Goal: Task Accomplishment & Management: Manage account settings

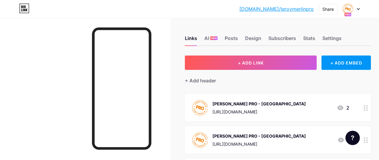
scroll to position [239, 0]
click at [340, 63] on div "+ ADD EMBED" at bounding box center [345, 63] width 49 height 14
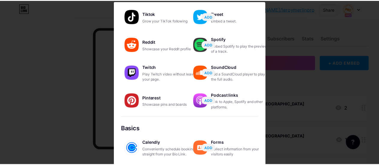
scroll to position [4, 0]
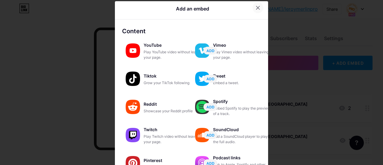
click at [256, 11] on div at bounding box center [258, 7] width 11 height 11
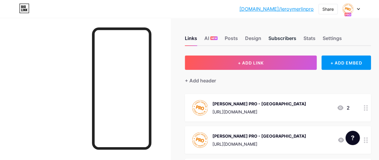
click at [276, 41] on div "Subscribers" at bounding box center [282, 40] width 28 height 11
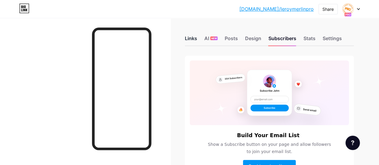
click at [194, 36] on div "Links" at bounding box center [191, 40] width 12 height 11
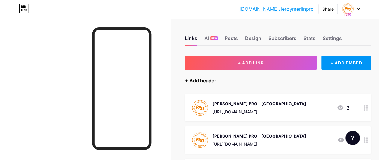
click at [207, 82] on div "+ Add header" at bounding box center [200, 80] width 31 height 7
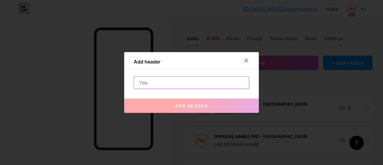
click at [203, 84] on input "text" at bounding box center [191, 83] width 115 height 12
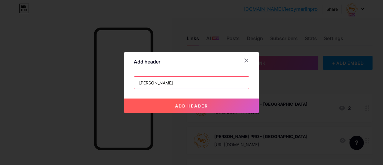
type input "[PERSON_NAME]"
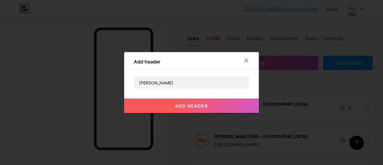
click at [206, 102] on button "add header" at bounding box center [191, 105] width 135 height 14
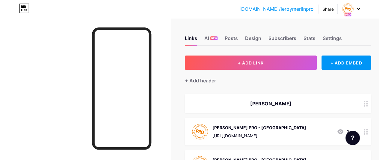
click at [274, 101] on div "[PERSON_NAME]" at bounding box center [270, 103] width 157 height 7
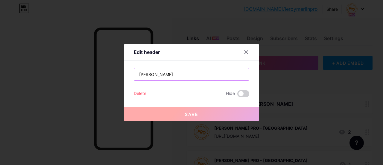
click at [194, 69] on input "[PERSON_NAME]" at bounding box center [191, 74] width 115 height 12
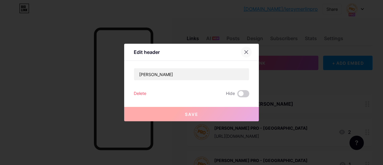
click at [249, 54] on div at bounding box center [246, 52] width 11 height 11
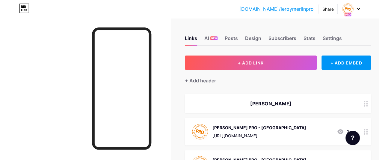
click at [284, 97] on div "[PERSON_NAME]" at bounding box center [278, 103] width 186 height 19
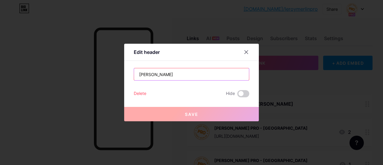
click at [209, 79] on input "[PERSON_NAME]" at bounding box center [191, 74] width 115 height 12
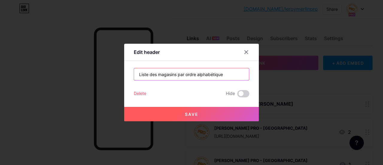
type input "Liste des magasins par ordre alphabétique"
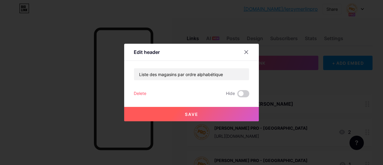
click at [218, 112] on button "Save" at bounding box center [191, 114] width 135 height 14
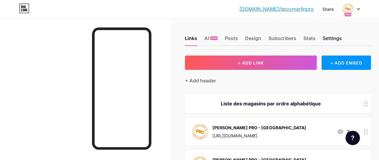
click at [332, 36] on div "Settings" at bounding box center [331, 40] width 19 height 11
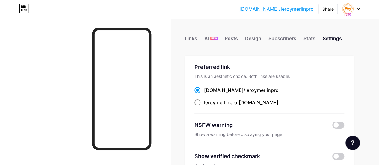
click at [209, 101] on span "leroymerlinpro" at bounding box center [220, 102] width 33 height 6
click at [208, 106] on input "leroymerlinpro .[DOMAIN_NAME]" at bounding box center [206, 108] width 4 height 4
radio input "true"
click at [308, 41] on div "Stats" at bounding box center [309, 40] width 12 height 11
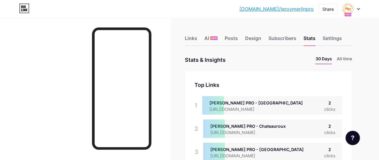
click at [355, 12] on div at bounding box center [350, 9] width 17 height 11
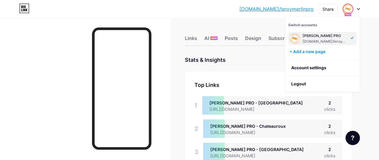
click at [336, 44] on div "[PERSON_NAME] PRO [DOMAIN_NAME]/leroymerlinpro" at bounding box center [322, 38] width 68 height 13
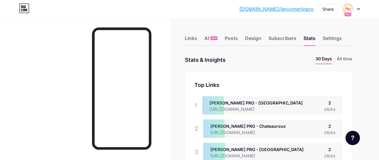
scroll to position [160, 378]
